Goal: Find specific page/section: Find specific page/section

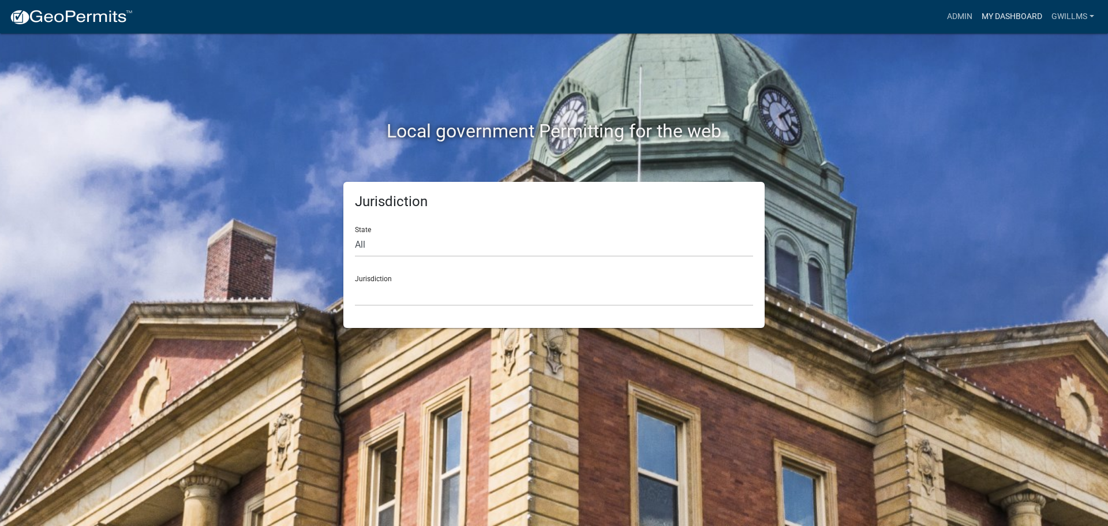
click at [1008, 9] on link "My Dashboard" at bounding box center [1012, 17] width 70 height 22
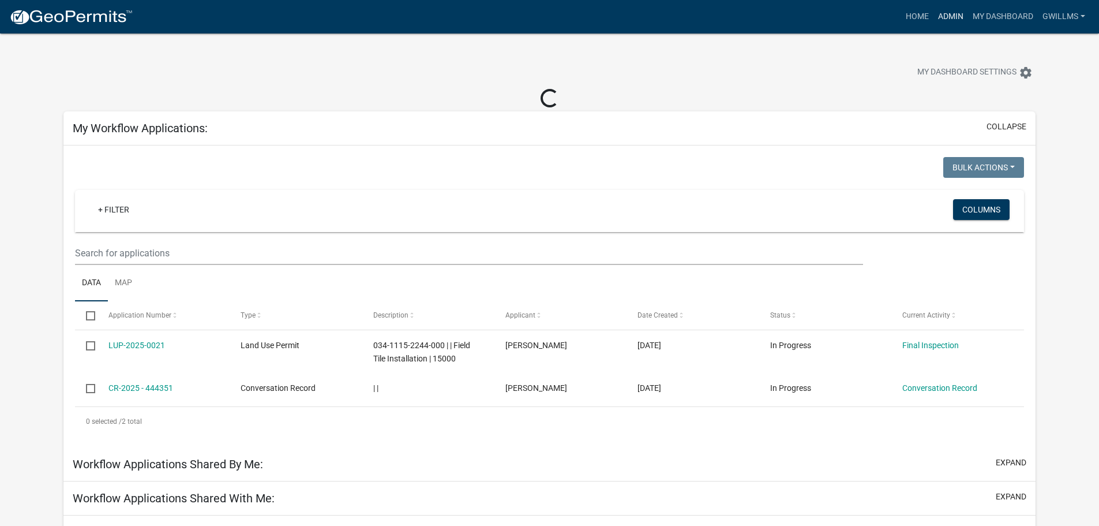
click at [954, 14] on link "Admin" at bounding box center [951, 17] width 35 height 22
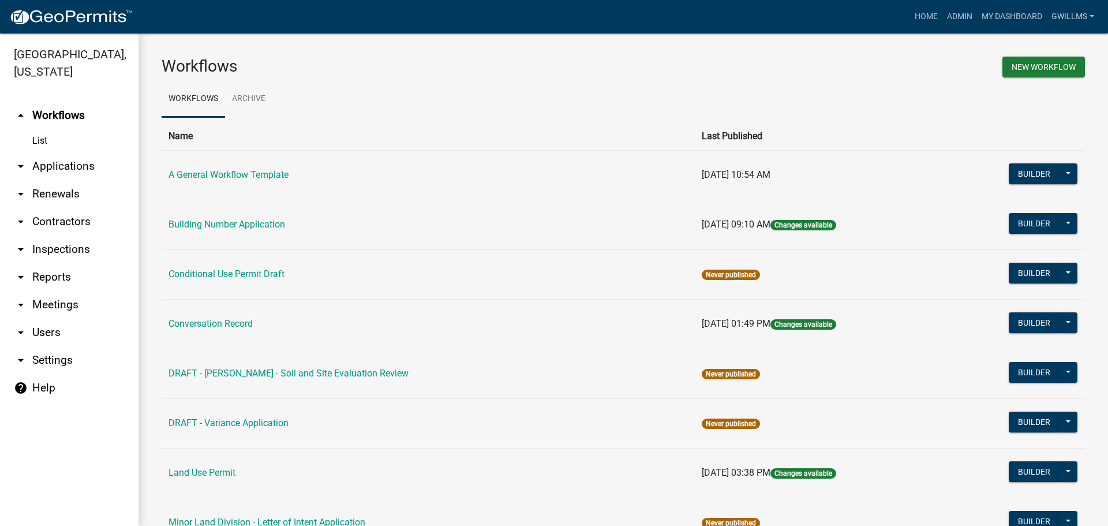
click at [64, 165] on link "arrow_drop_down Applications" at bounding box center [69, 166] width 138 height 28
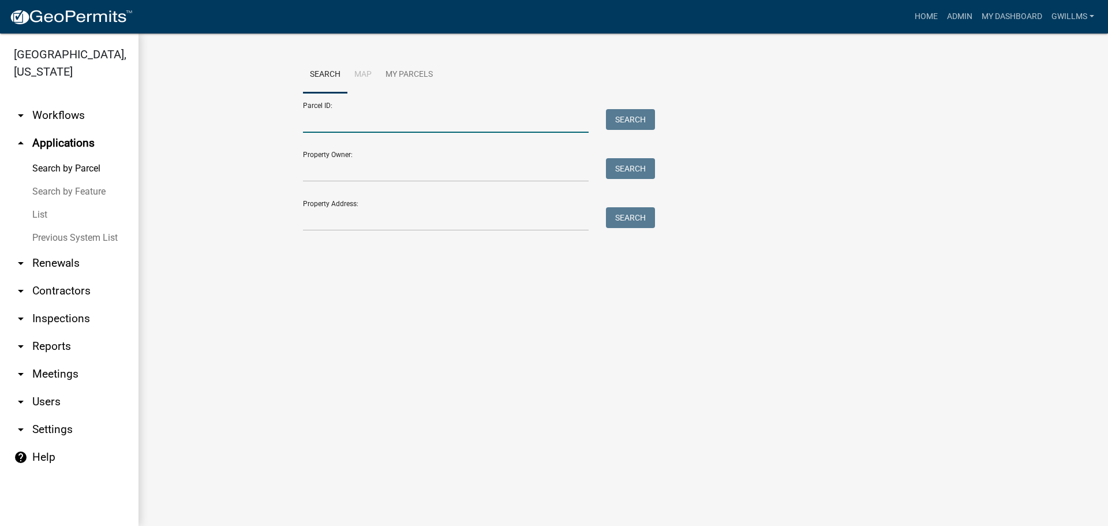
click at [356, 121] on input "Parcel ID:" at bounding box center [446, 121] width 286 height 24
click at [82, 167] on link "Search by Parcel" at bounding box center [69, 168] width 138 height 23
click at [40, 215] on link "List" at bounding box center [69, 214] width 138 height 23
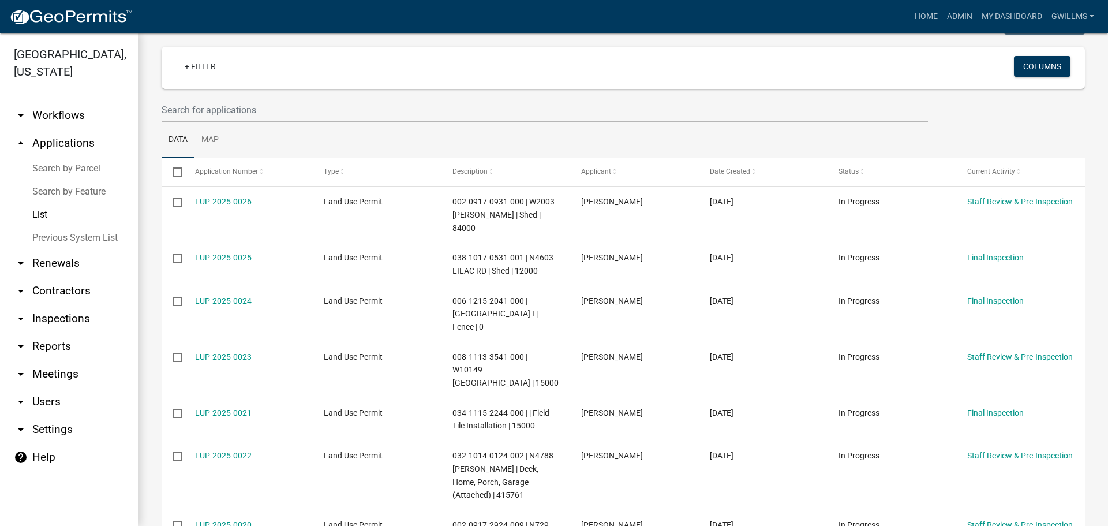
scroll to position [66, 0]
